Goal: Task Accomplishment & Management: Use online tool/utility

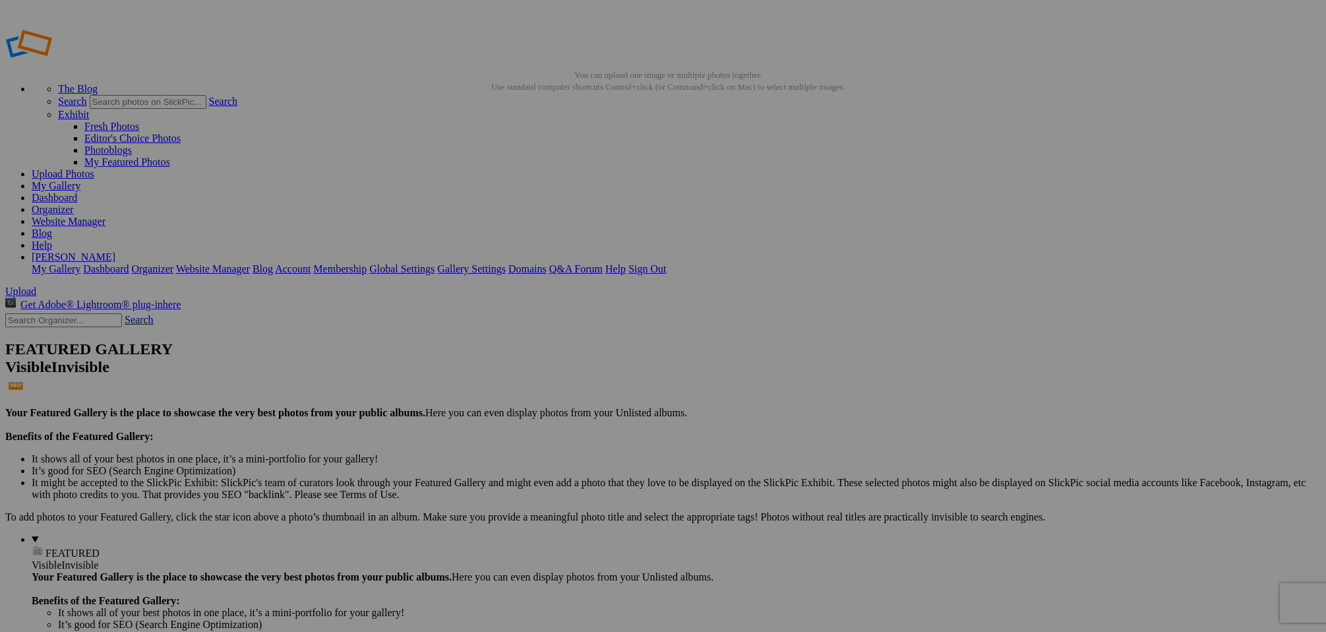
scroll to position [606, 0]
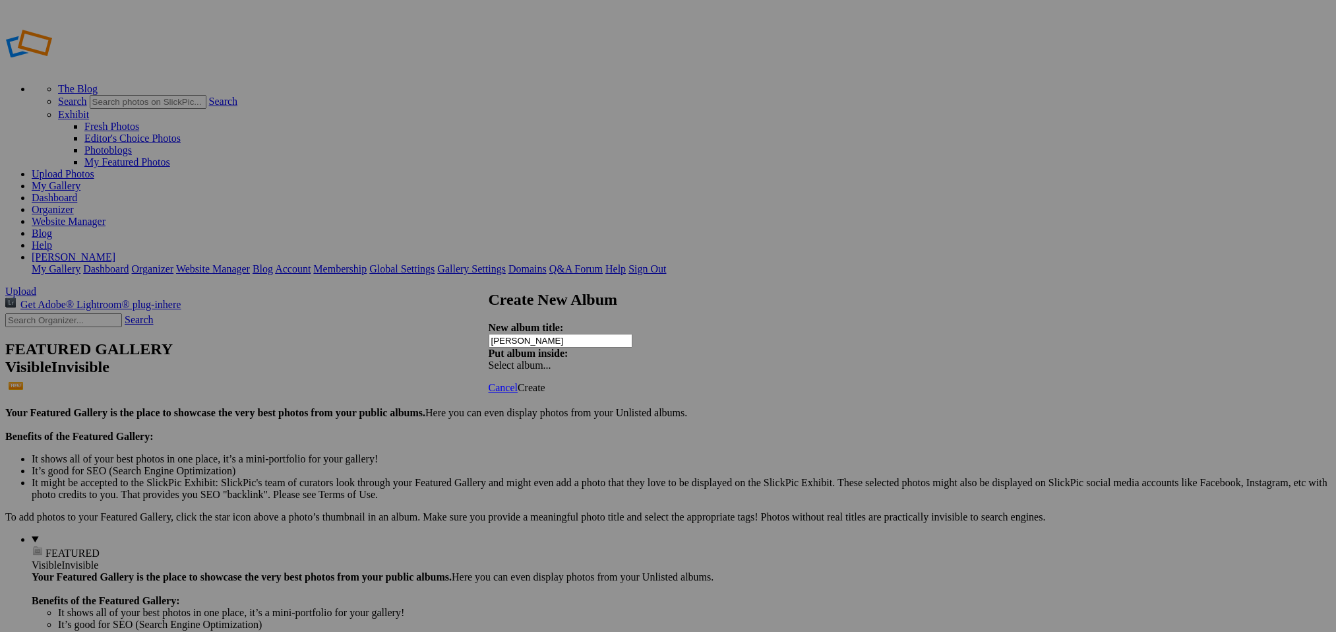
drag, startPoint x: 570, startPoint y: 326, endPoint x: 471, endPoint y: 322, distance: 99.0
click at [489, 334] on input "Mirko" at bounding box center [561, 341] width 144 height 14
type input "Verena + [PERSON_NAME]"
click at [545, 382] on span "Create" at bounding box center [532, 387] width 28 height 11
